Goal: Task Accomplishment & Management: Manage account settings

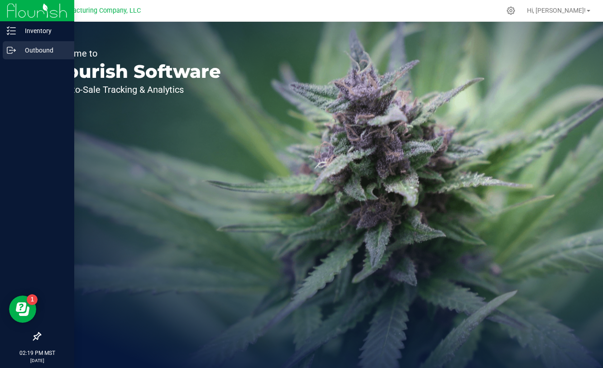
click at [14, 57] on div "Outbound" at bounding box center [39, 50] width 72 height 18
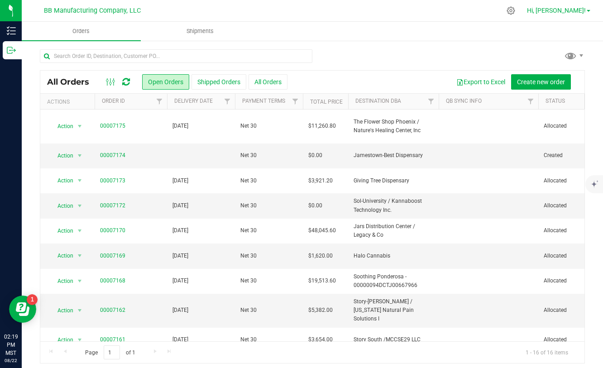
click at [577, 14] on link "Hi, [PERSON_NAME]!" at bounding box center [559, 11] width 71 height 10
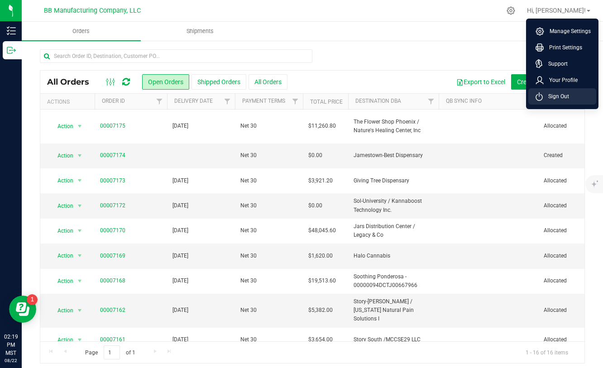
click at [551, 98] on span "Sign Out" at bounding box center [556, 96] width 26 height 9
